Goal: Communication & Community: Answer question/provide support

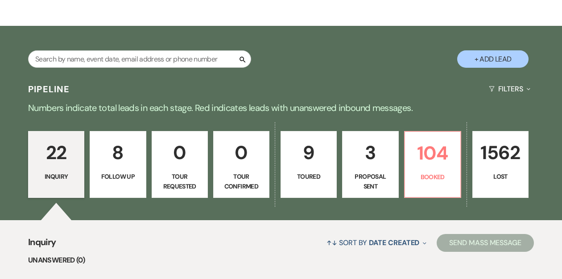
scroll to position [123, 0]
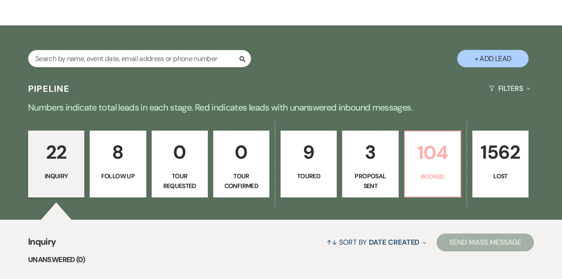
click at [419, 159] on p "104" at bounding box center [433, 153] width 45 height 30
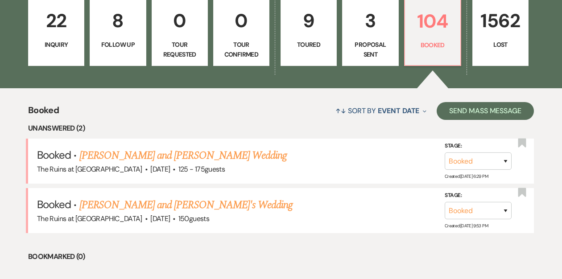
scroll to position [257, 0]
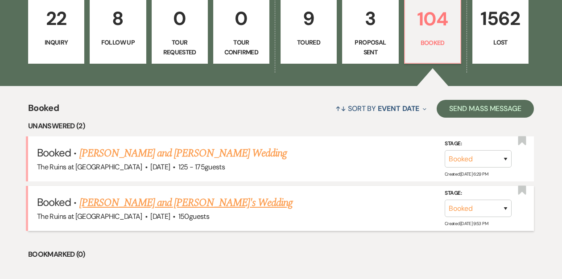
click at [147, 202] on link "[PERSON_NAME] and [PERSON_NAME]'s Wedding" at bounding box center [186, 203] width 214 height 16
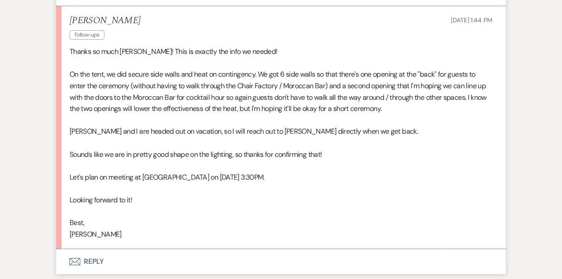
scroll to position [1693, 0]
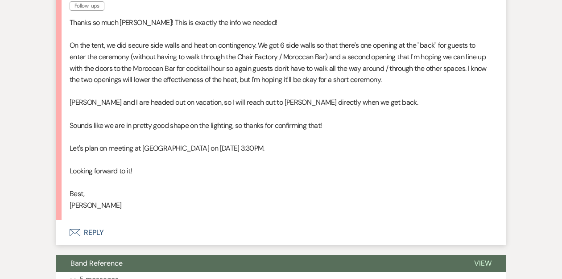
click at [96, 220] on button "Envelope Reply" at bounding box center [281, 232] width 450 height 25
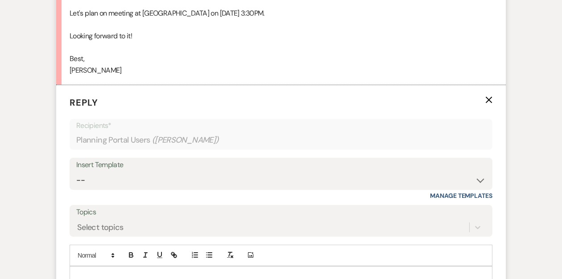
scroll to position [1832, 0]
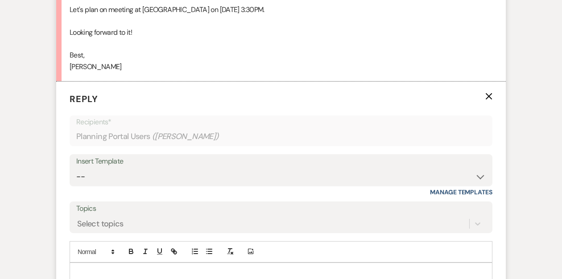
click at [98, 269] on p at bounding box center [281, 274] width 409 height 10
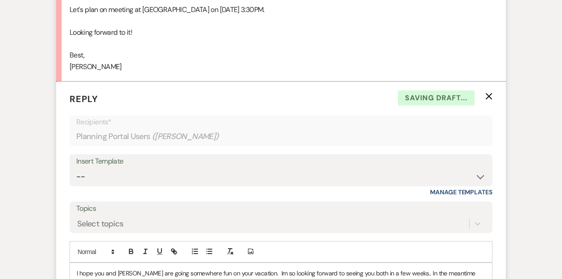
scroll to position [1836, 0]
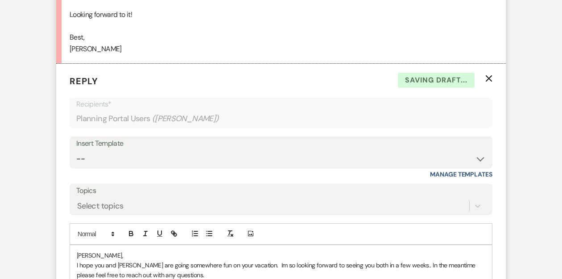
scroll to position [1851, 0]
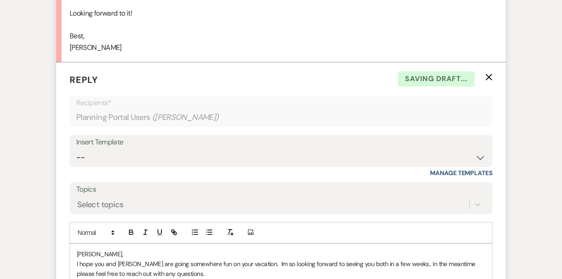
click at [249, 259] on p "I hope you and [PERSON_NAME] are going somewhere fun on your vacation. Im so lo…" at bounding box center [281, 269] width 409 height 20
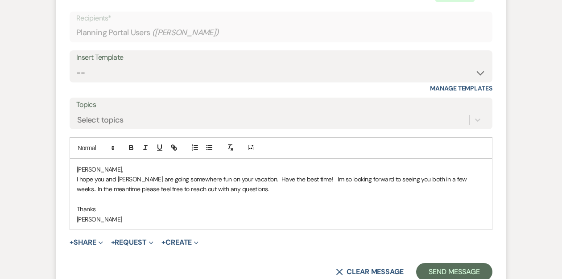
scroll to position [1963, 0]
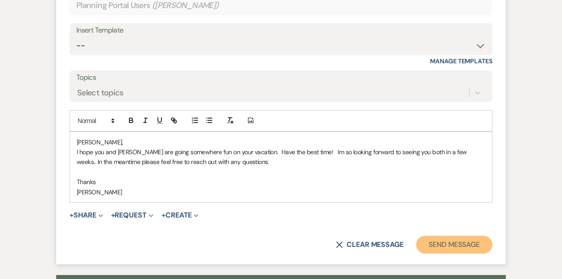
click at [442, 236] on button "Send Message" at bounding box center [454, 245] width 76 height 18
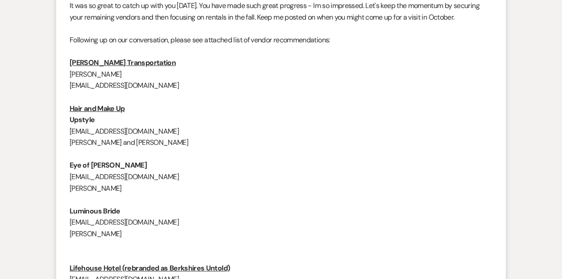
scroll to position [0, 0]
